Goal: Task Accomplishment & Management: Use online tool/utility

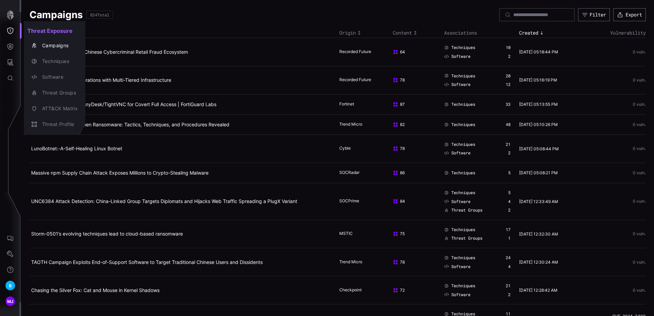
click at [11, 46] on div at bounding box center [327, 158] width 654 height 316
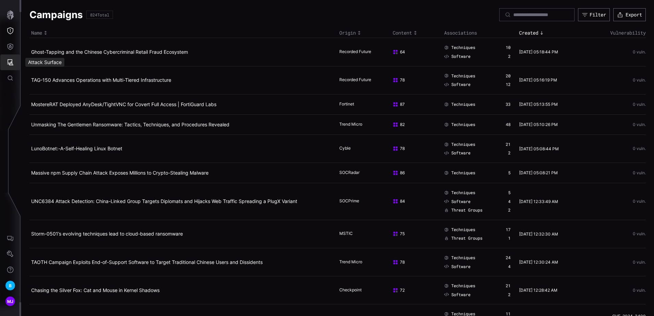
click at [10, 64] on icon "Attack Surface" at bounding box center [11, 62] width 6 height 6
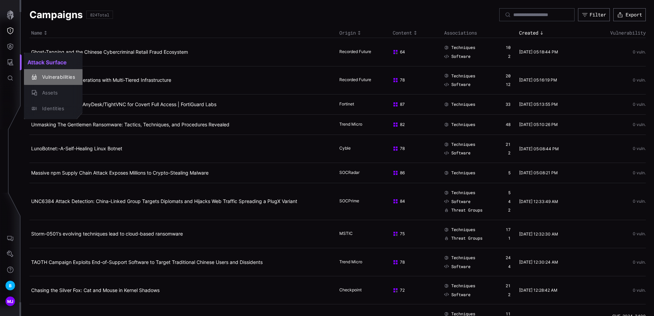
click at [47, 75] on div "Vulnerabilities" at bounding box center [57, 77] width 36 height 9
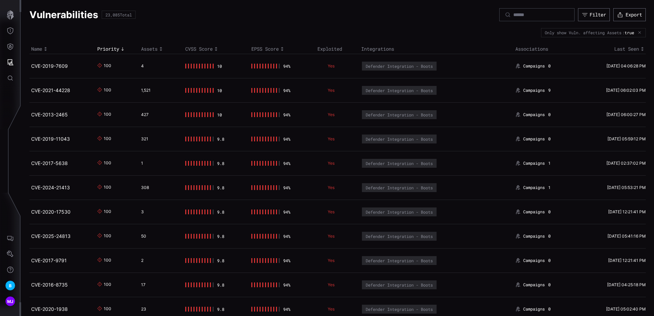
click at [541, 163] on span "Campaigns" at bounding box center [535, 163] width 22 height 5
click at [549, 163] on span "1" at bounding box center [550, 163] width 2 height 5
click at [549, 194] on td "Campaigns 1" at bounding box center [547, 187] width 66 height 24
click at [146, 90] on div "1,521" at bounding box center [159, 90] width 36 height 5
click at [13, 12] on icon "button" at bounding box center [10, 15] width 7 height 10
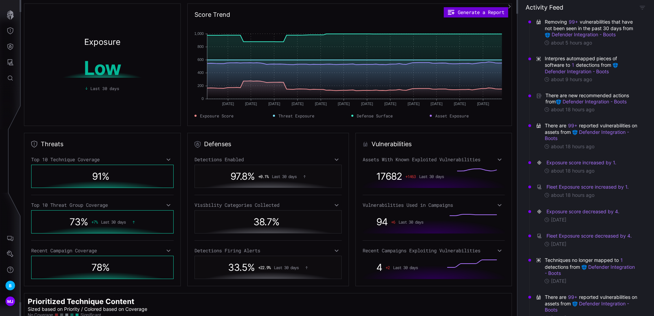
click at [489, 10] on button "Generate a Report" at bounding box center [476, 12] width 64 height 10
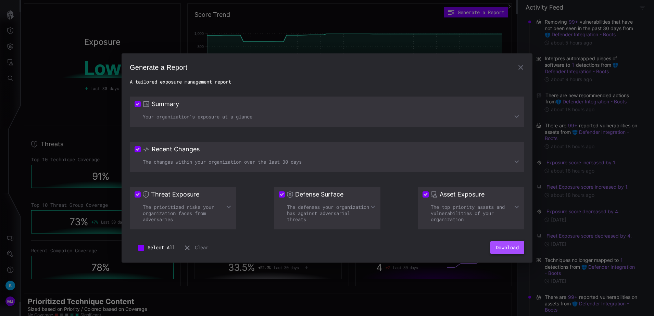
click at [509, 251] on button "Download" at bounding box center [508, 247] width 34 height 13
click at [500, 248] on button "Download" at bounding box center [508, 247] width 34 height 13
click at [376, 4] on div "Generate a Report A tailored exposure management report Summary Your organizati…" at bounding box center [327, 158] width 654 height 316
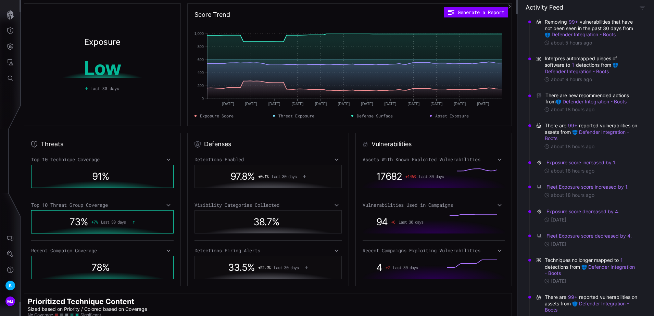
click at [467, 17] on div "Score Trend Generate a Report [DATE] Jun [DATE] [DATE] [DATE] [DATE] [DATE] [DA…" at bounding box center [349, 64] width 325 height 123
click at [7, 31] on icon "Threat Exposure" at bounding box center [10, 30] width 7 height 7
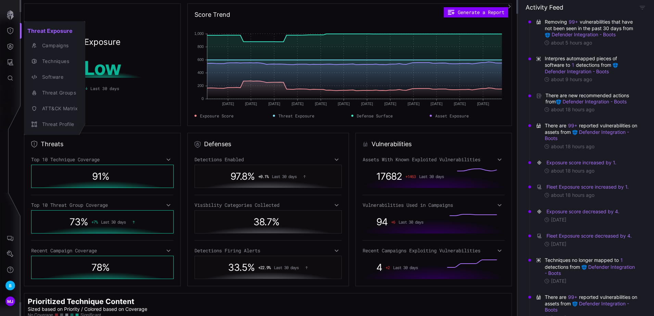
click at [14, 48] on div at bounding box center [327, 158] width 654 height 316
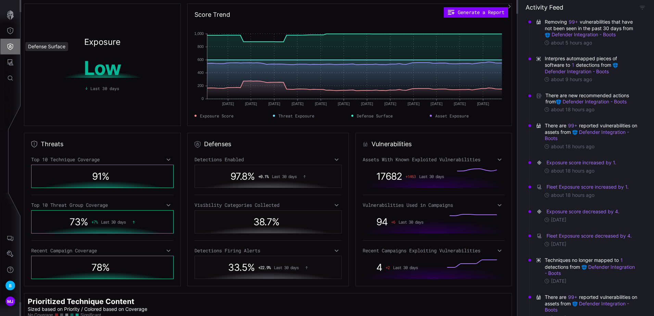
click at [9, 45] on icon "Defense Surface" at bounding box center [10, 46] width 7 height 7
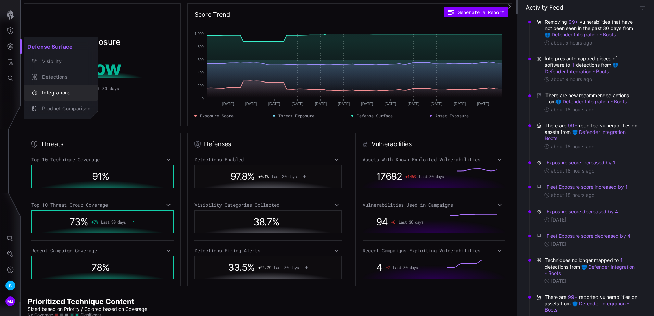
click at [58, 92] on div "Integrations" at bounding box center [65, 93] width 52 height 9
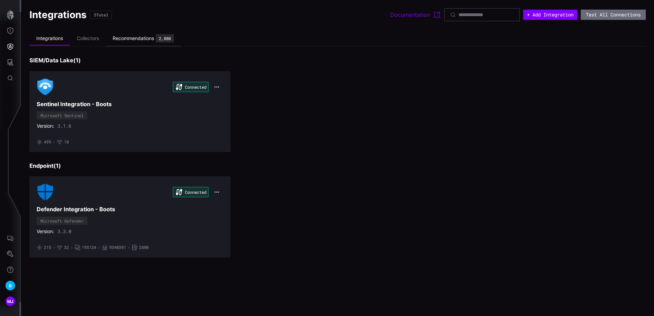
click at [150, 38] on div "Recommendations" at bounding box center [133, 38] width 41 height 6
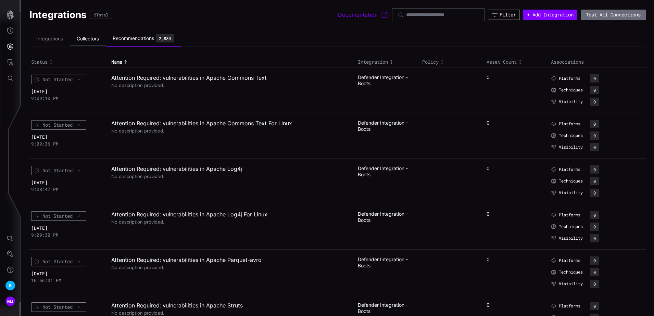
click at [88, 40] on li "Collectors" at bounding box center [88, 38] width 36 height 13
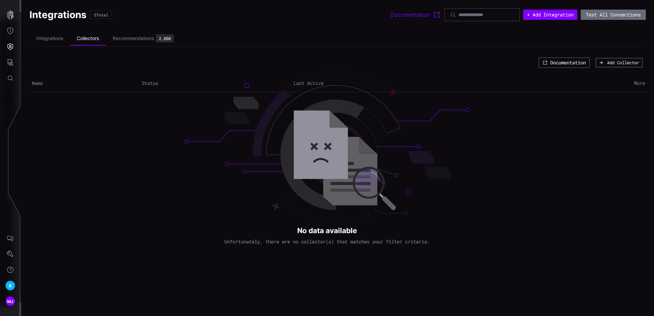
click at [616, 63] on div "Add Collector" at bounding box center [623, 62] width 32 height 5
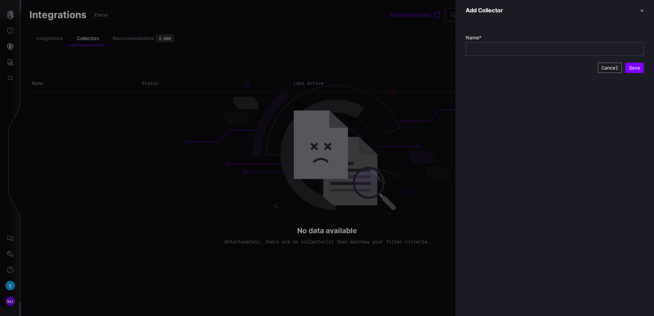
click at [603, 68] on button "Cancel" at bounding box center [610, 68] width 24 height 10
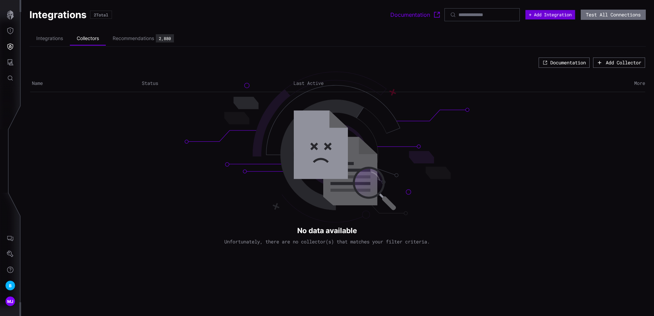
click at [542, 16] on button "+ Add Integration" at bounding box center [551, 15] width 50 height 10
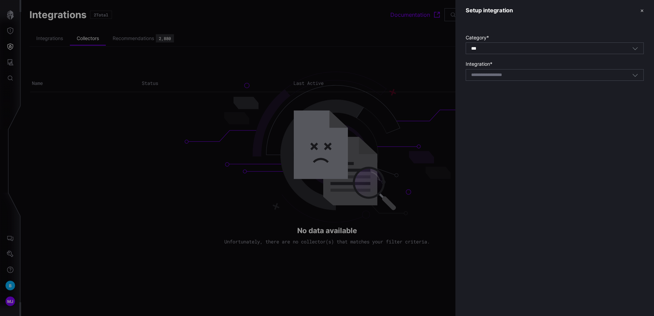
click at [506, 81] on div "Category * *** All Integration * Select integration" at bounding box center [555, 56] width 199 height 70
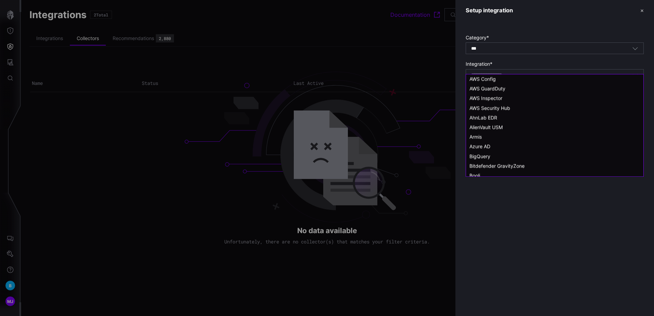
click at [511, 74] on input at bounding box center [495, 75] width 49 height 6
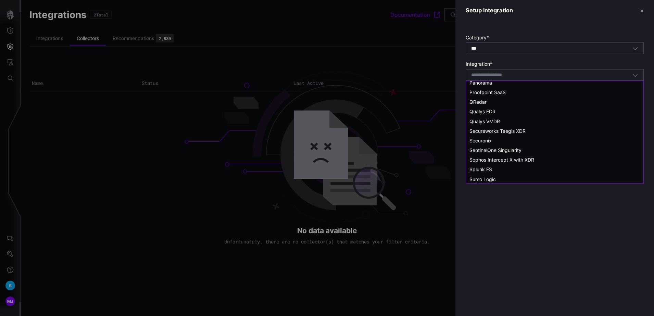
scroll to position [494, 0]
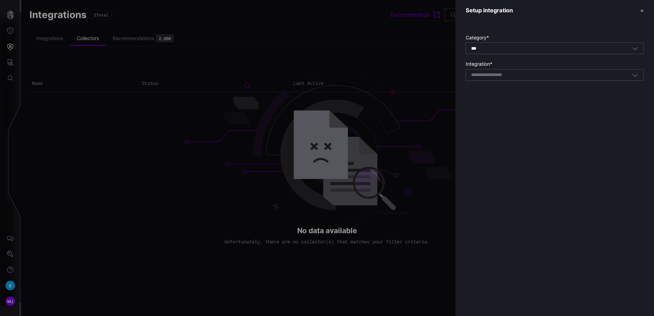
click at [405, 290] on div at bounding box center [327, 158] width 654 height 316
